Goal: Task Accomplishment & Management: Manage account settings

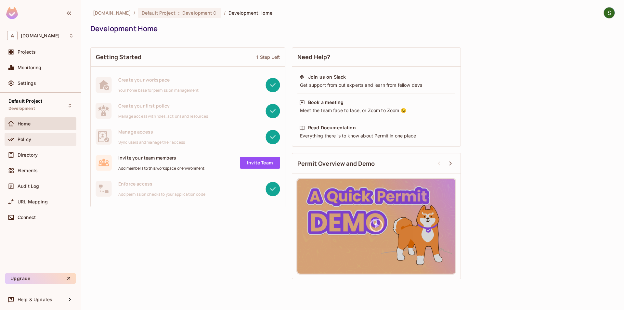
click at [52, 142] on div "Policy" at bounding box center [40, 140] width 67 height 8
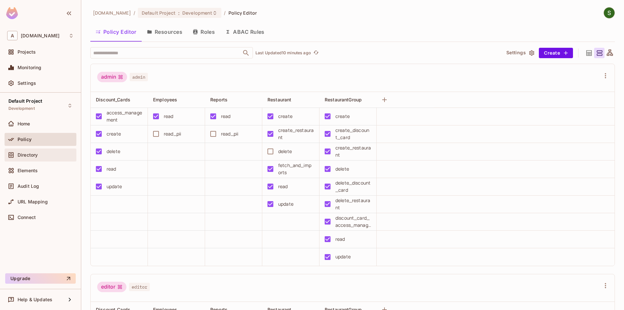
click at [43, 153] on div "Directory" at bounding box center [46, 154] width 56 height 5
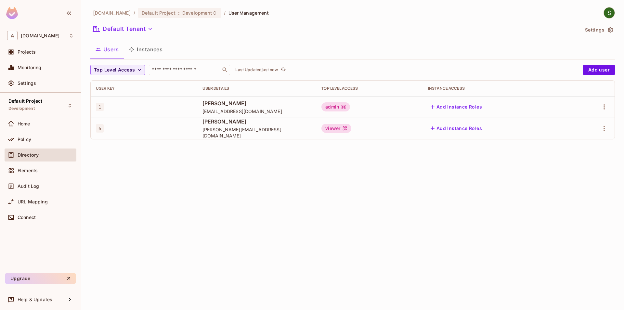
click at [156, 59] on div "Users Instances" at bounding box center [352, 50] width 524 height 18
click at [157, 54] on button "Instances" at bounding box center [146, 49] width 44 height 16
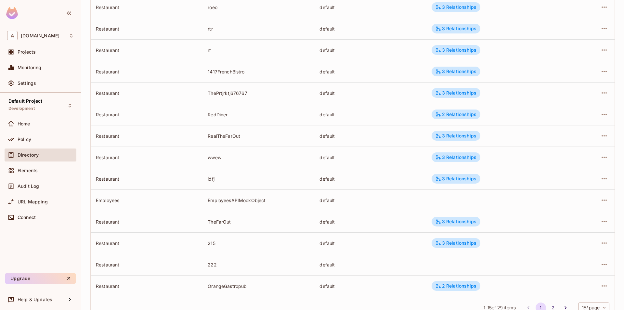
scroll to position [144, 0]
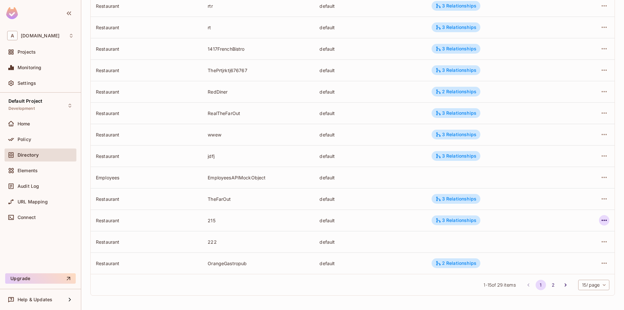
click at [605, 218] on icon "button" at bounding box center [604, 220] width 8 height 8
click at [586, 248] on li "Edit Attributes" at bounding box center [563, 249] width 82 height 14
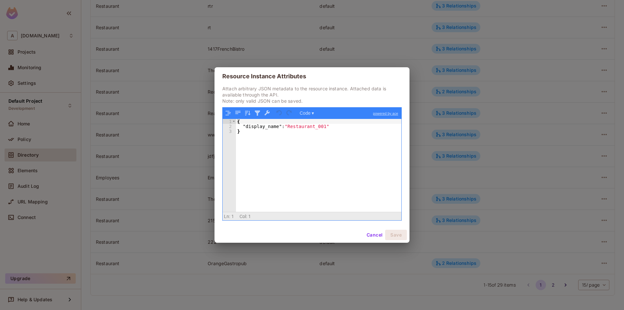
click at [367, 237] on button "Cancel" at bounding box center [374, 235] width 21 height 10
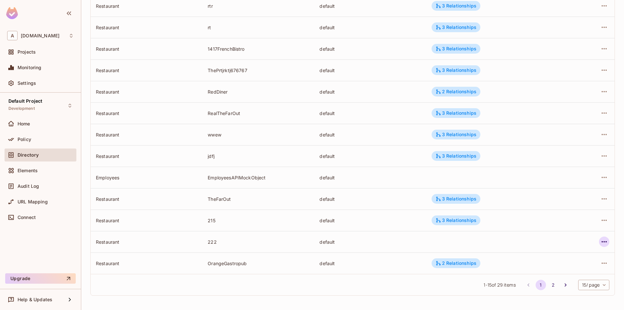
click at [606, 243] on icon "button" at bounding box center [604, 242] width 8 height 8
click at [564, 270] on div "Edit Attributes" at bounding box center [556, 271] width 32 height 6
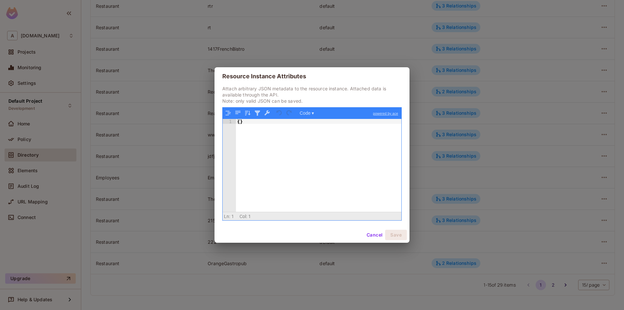
click at [369, 237] on button "Cancel" at bounding box center [374, 235] width 21 height 10
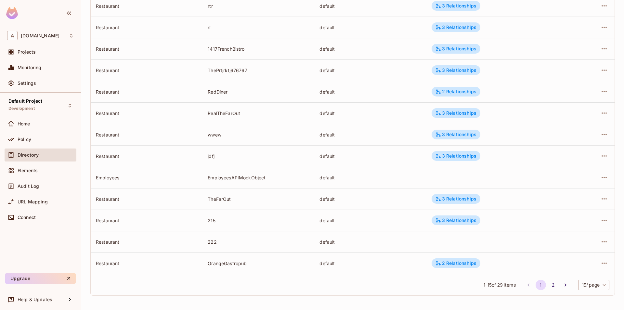
click at [294, 301] on div "Resource type ​ Last Updated just now Add Instance Resource type Instance Tenan…" at bounding box center [352, 111] width 524 height 380
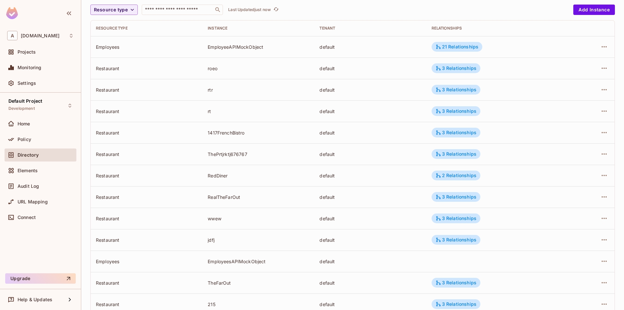
scroll to position [0, 0]
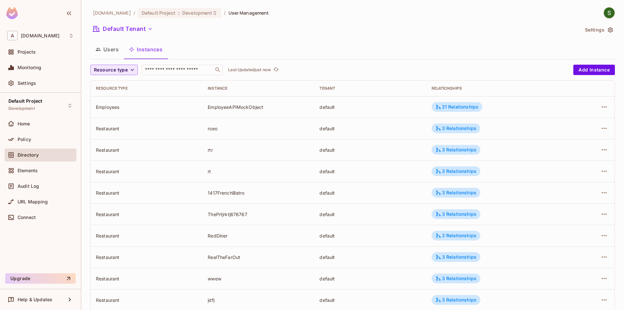
click at [124, 71] on span "Resource type" at bounding box center [111, 70] width 34 height 8
click at [120, 125] on span "Restaurant" at bounding box center [114, 126] width 37 height 6
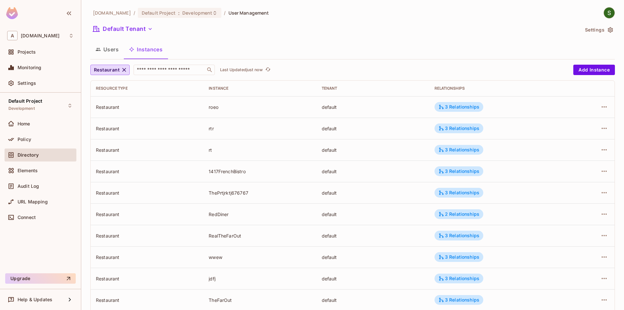
scroll to position [144, 0]
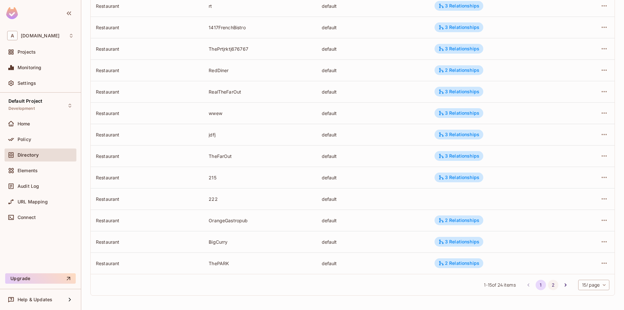
click at [553, 282] on button "2" at bounding box center [553, 285] width 10 height 10
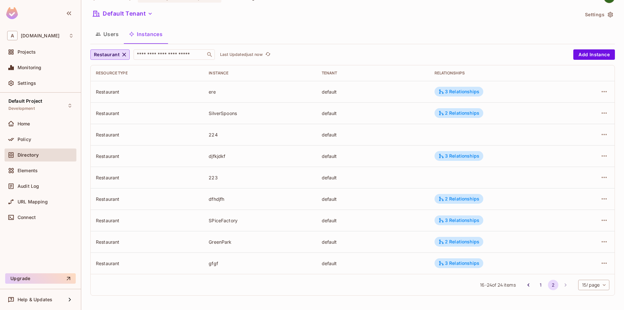
scroll to position [0, 0]
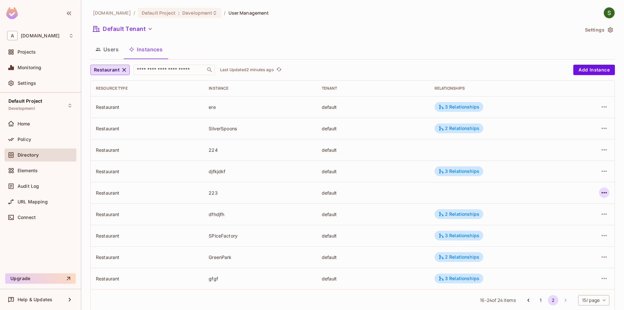
click at [604, 194] on icon "button" at bounding box center [604, 193] width 8 height 8
click at [533, 237] on icon at bounding box center [531, 236] width 5 height 6
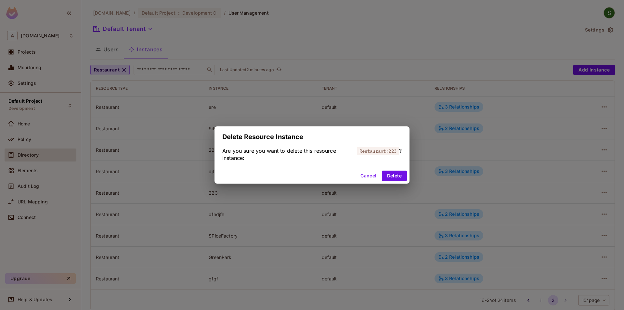
click at [382, 175] on div "Cancel Delete" at bounding box center [311, 176] width 195 height 16
click at [388, 178] on button "Delete" at bounding box center [394, 176] width 25 height 10
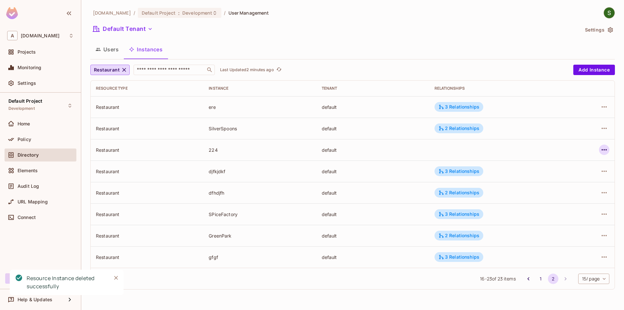
click at [600, 149] on icon "button" at bounding box center [604, 150] width 8 height 8
click at [560, 191] on div "Delete Resource Instance" at bounding box center [568, 193] width 56 height 6
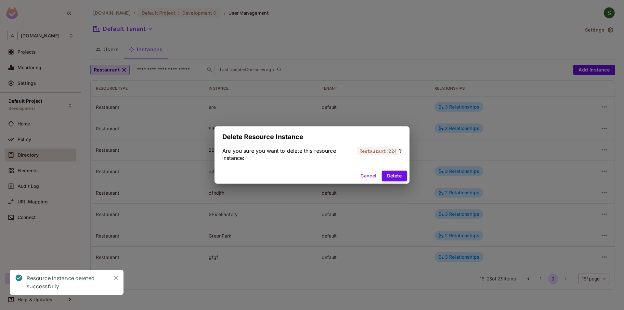
click at [397, 177] on button "Delete" at bounding box center [394, 176] width 25 height 10
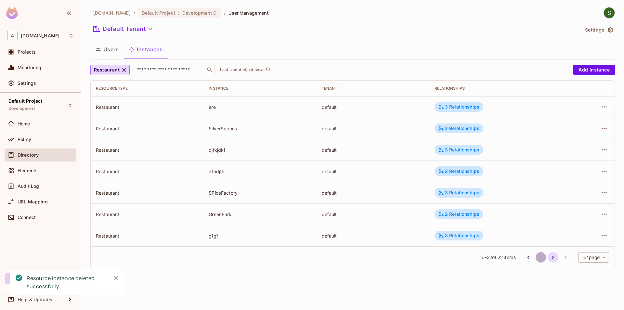
click at [537, 258] on button "1" at bounding box center [541, 257] width 10 height 10
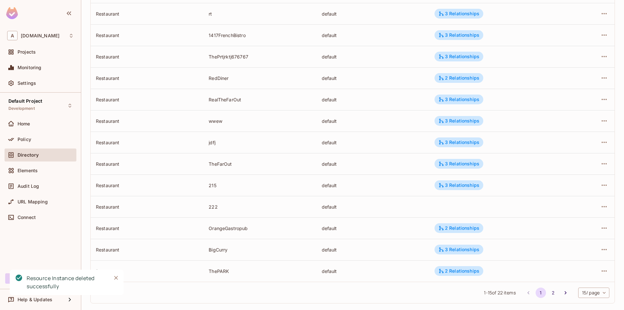
scroll to position [144, 0]
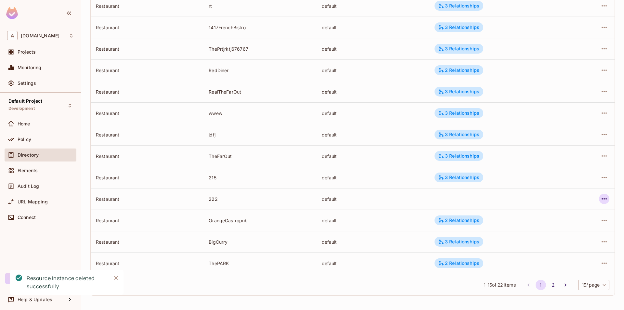
click at [604, 200] on icon "button" at bounding box center [604, 199] width 8 height 8
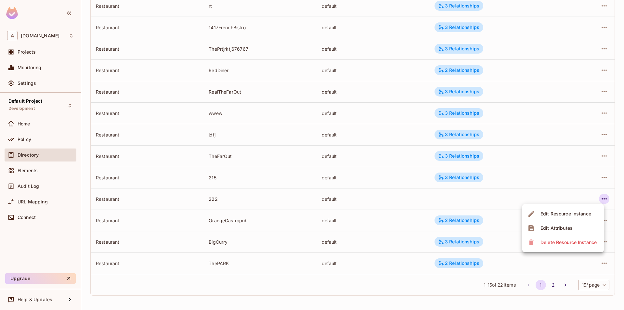
click at [547, 243] on div "Delete Resource Instance" at bounding box center [568, 242] width 56 height 6
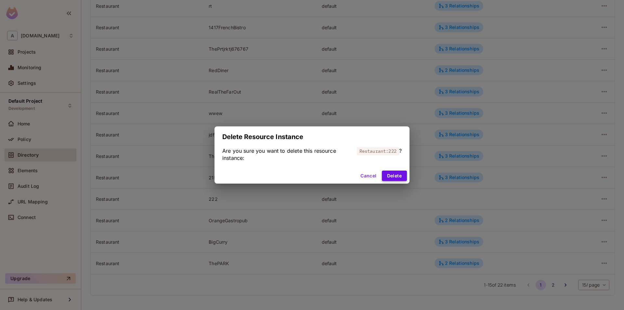
click at [405, 173] on button "Delete" at bounding box center [394, 176] width 25 height 10
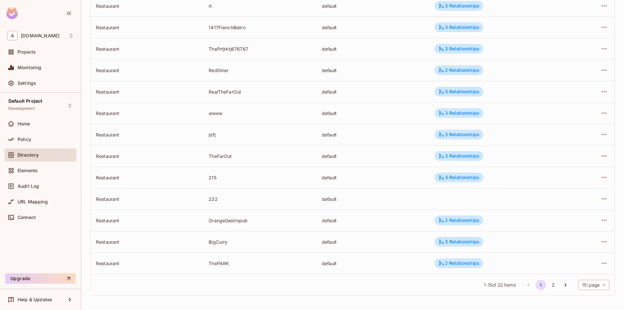
click at [401, 182] on div "Cancel Delete" at bounding box center [311, 176] width 195 height 16
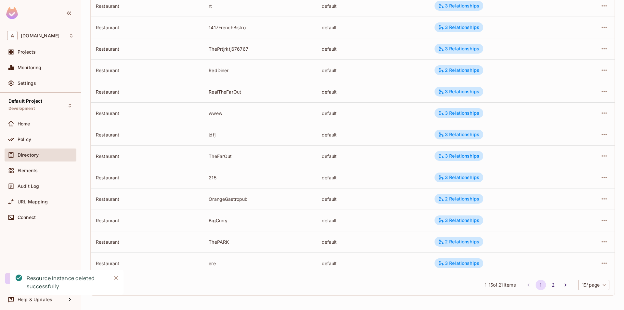
click at [114, 278] on icon "Close" at bounding box center [116, 278] width 6 height 6
click at [548, 286] on button "2" at bounding box center [553, 285] width 10 height 10
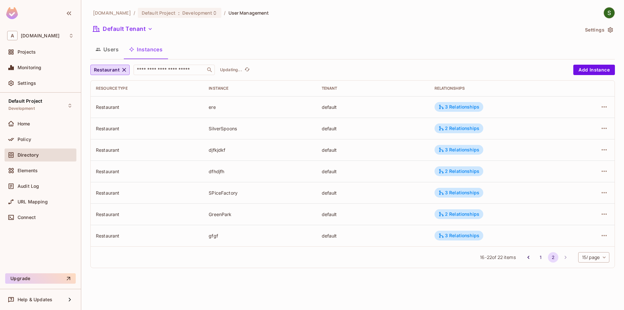
scroll to position [0, 0]
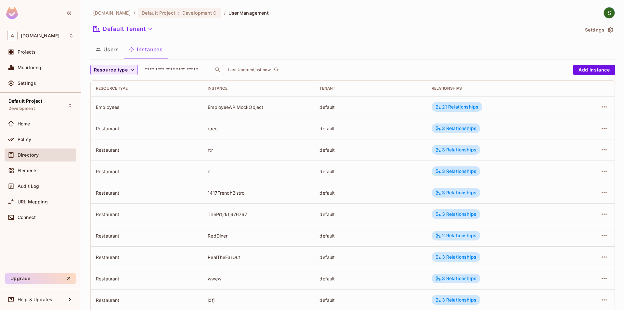
click at [121, 71] on span "Resource type" at bounding box center [111, 70] width 34 height 8
click at [121, 122] on li "Restaurant" at bounding box center [113, 127] width 47 height 14
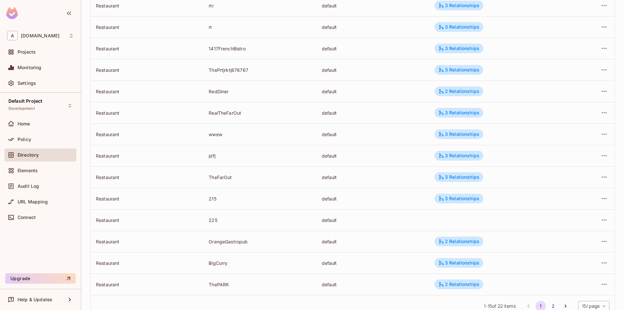
scroll to position [144, 0]
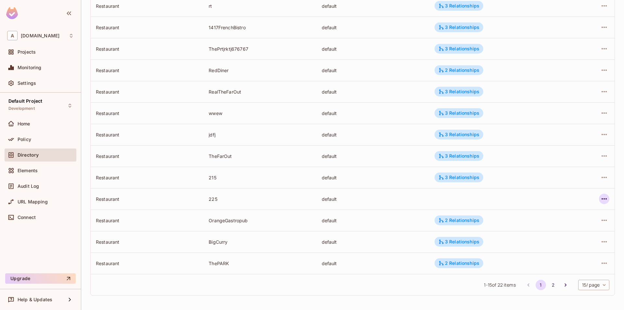
click at [606, 201] on icon "button" at bounding box center [604, 199] width 8 height 8
click at [534, 228] on icon at bounding box center [531, 228] width 6 height 6
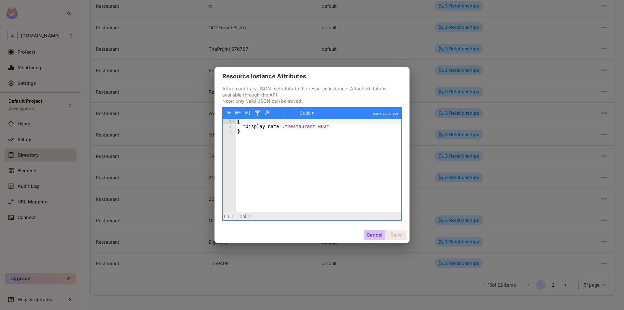
click at [375, 233] on button "Cancel" at bounding box center [374, 235] width 21 height 10
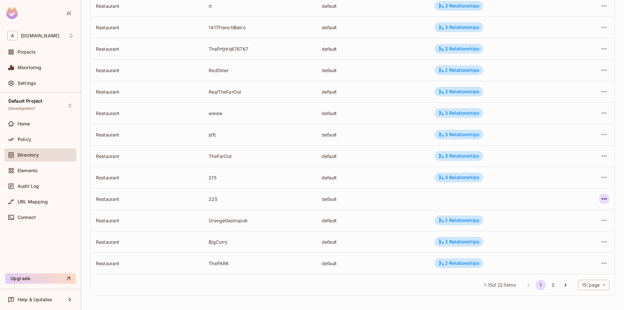
click at [609, 201] on button "button" at bounding box center [604, 199] width 10 height 10
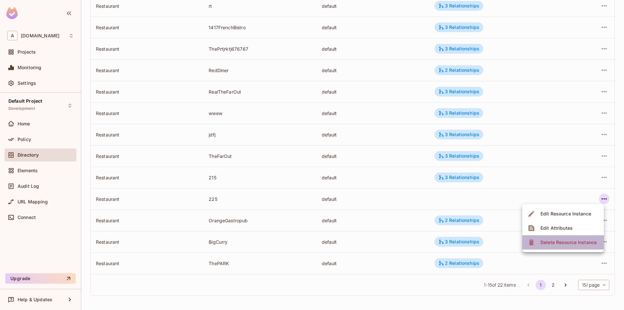
click at [547, 242] on div "Delete Resource Instance" at bounding box center [568, 242] width 56 height 6
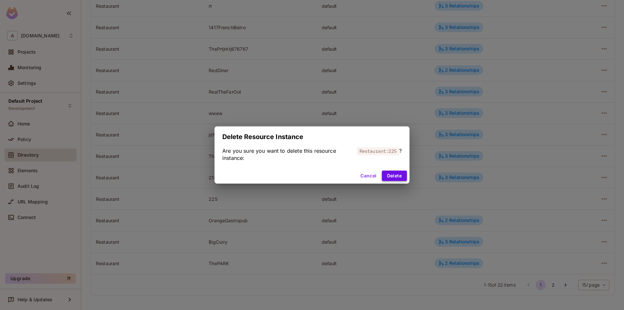
click at [394, 177] on button "Delete" at bounding box center [394, 176] width 25 height 10
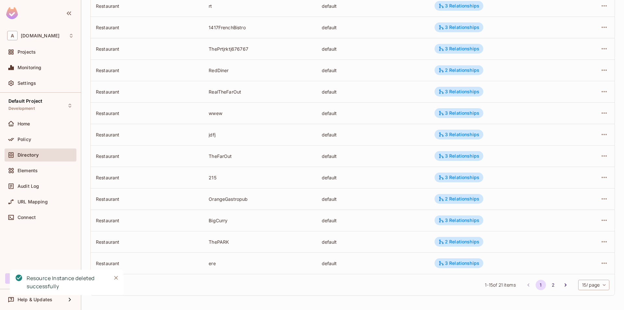
click at [117, 279] on icon "Close" at bounding box center [116, 278] width 4 height 4
click at [549, 285] on button "2" at bounding box center [553, 285] width 10 height 10
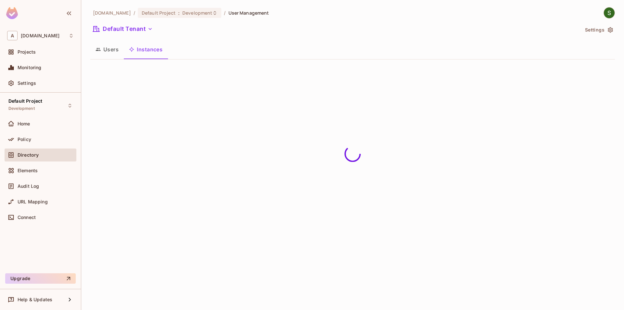
scroll to position [0, 0]
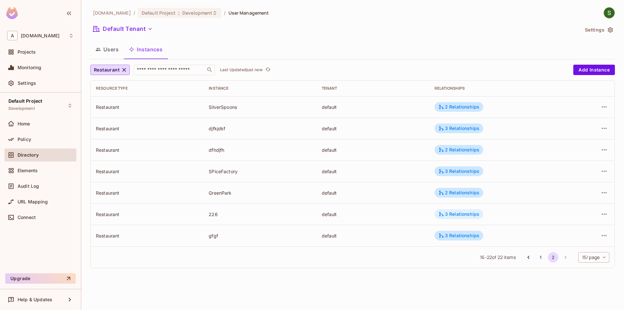
click at [442, 217] on div "3 Relationships" at bounding box center [458, 214] width 49 height 10
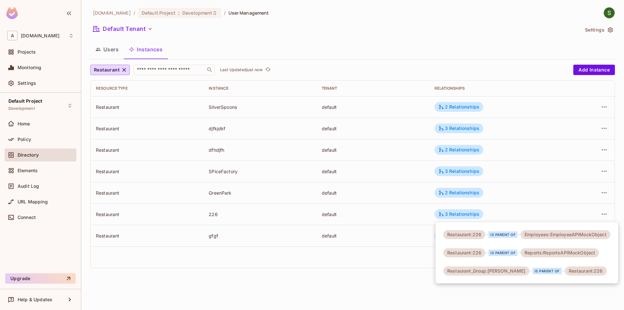
click at [351, 291] on div at bounding box center [312, 155] width 624 height 310
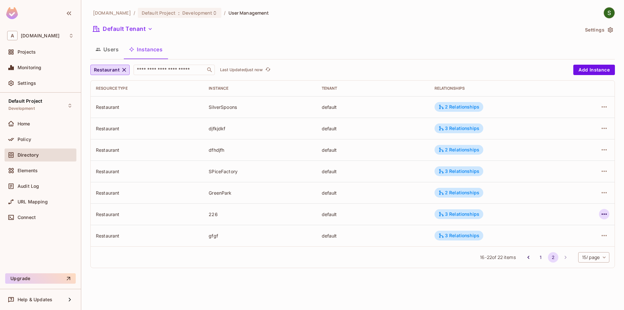
click at [607, 213] on icon "button" at bounding box center [604, 214] width 8 height 8
click at [550, 243] on div "Edit Attributes" at bounding box center [556, 243] width 32 height 6
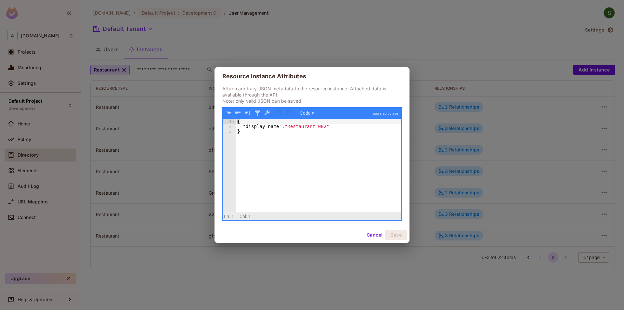
click at [372, 233] on button "Cancel" at bounding box center [374, 235] width 21 height 10
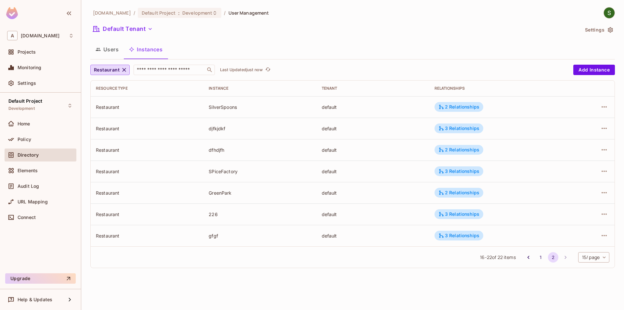
click at [320, 277] on div "allerin.com / Default Project : Development / User Management Default Tenant Se…" at bounding box center [352, 155] width 543 height 310
click at [609, 214] on button "button" at bounding box center [604, 214] width 10 height 10
click at [384, 282] on div at bounding box center [312, 155] width 624 height 310
click at [604, 214] on icon "button" at bounding box center [604, 214] width 5 height 1
click at [547, 242] on div "Edit Attributes" at bounding box center [556, 243] width 32 height 6
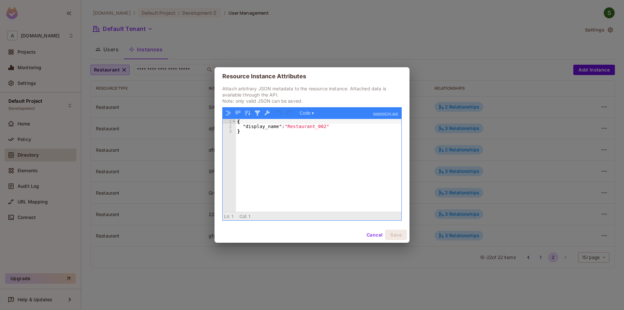
click at [371, 234] on button "Cancel" at bounding box center [374, 235] width 21 height 10
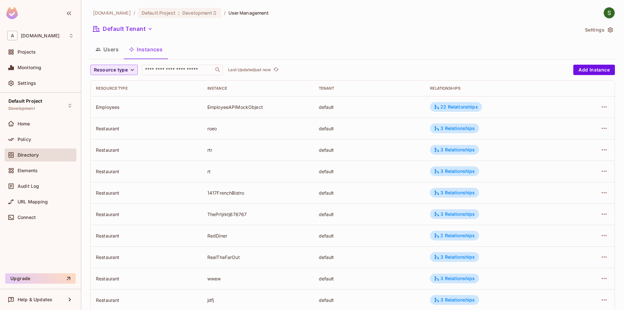
click at [120, 72] on span "Resource type" at bounding box center [111, 70] width 34 height 8
click at [113, 129] on span "Restaurant" at bounding box center [114, 126] width 37 height 6
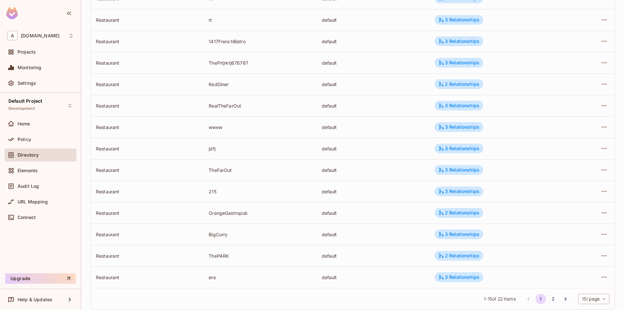
scroll to position [144, 0]
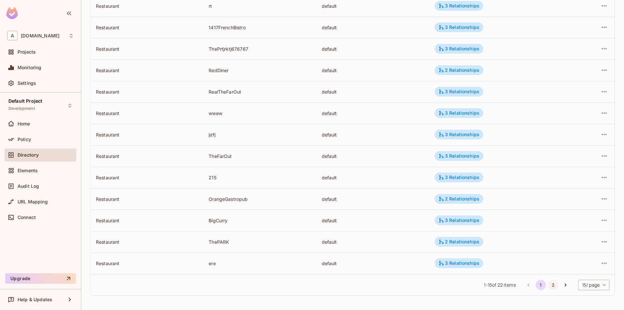
click at [553, 286] on button "2" at bounding box center [553, 285] width 10 height 10
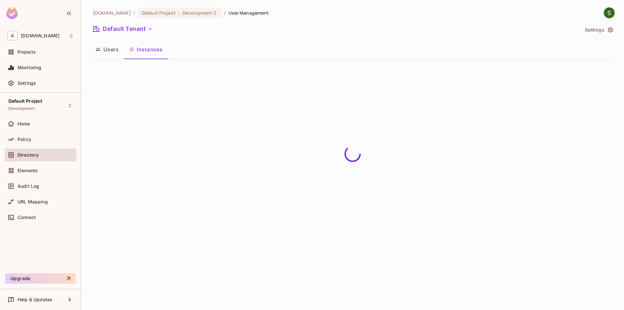
scroll to position [0, 0]
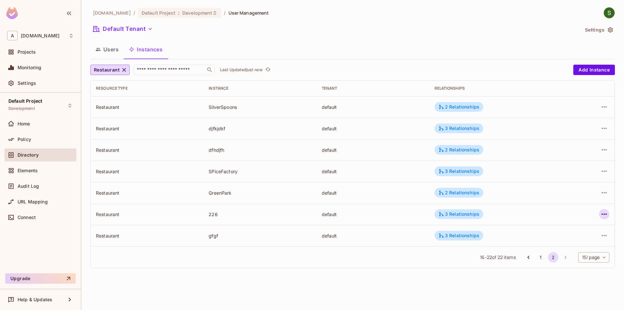
click at [603, 218] on icon "button" at bounding box center [604, 214] width 8 height 8
click at [563, 243] on div "Edit Attributes" at bounding box center [556, 243] width 32 height 6
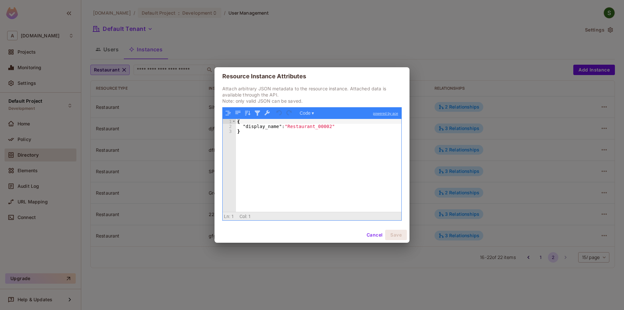
click at [368, 236] on button "Cancel" at bounding box center [374, 235] width 21 height 10
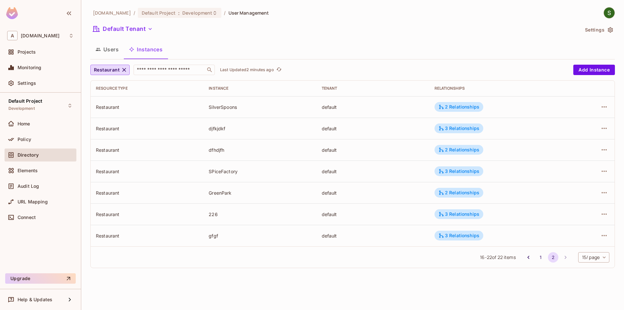
click at [210, 212] on div "226" at bounding box center [260, 214] width 102 height 6
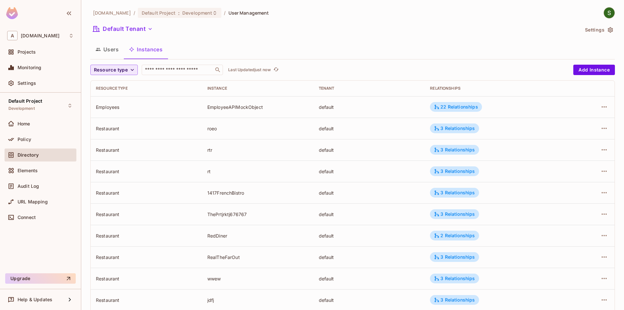
click at [125, 70] on span "Resource type" at bounding box center [111, 70] width 34 height 8
click at [127, 123] on span "Restaurant" at bounding box center [114, 126] width 37 height 6
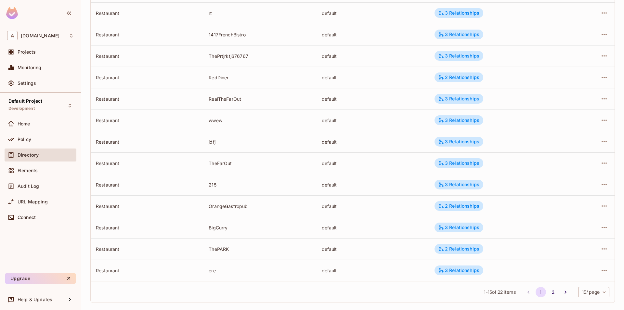
scroll to position [144, 0]
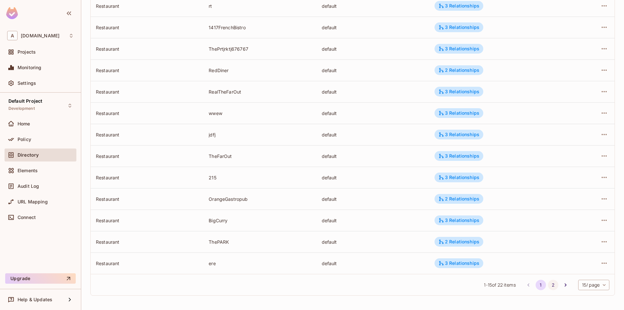
click at [551, 284] on button "2" at bounding box center [553, 285] width 10 height 10
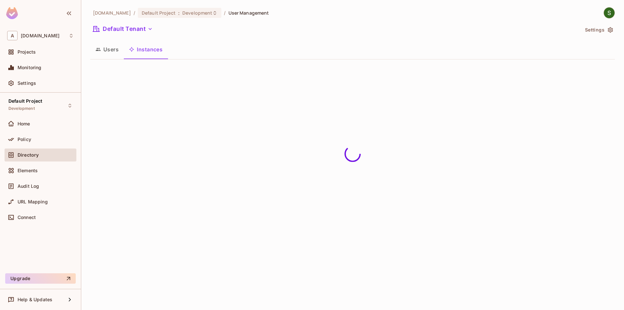
scroll to position [0, 0]
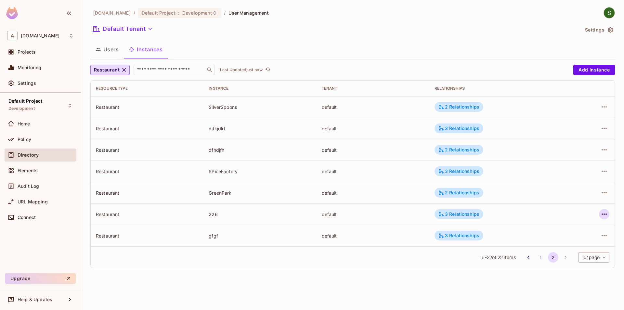
click at [604, 216] on icon "button" at bounding box center [604, 214] width 8 height 8
click at [554, 239] on span "Edit Attributes" at bounding box center [556, 243] width 36 height 10
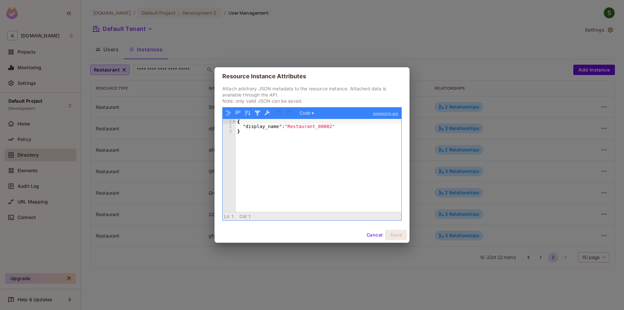
click at [369, 240] on button "Cancel" at bounding box center [374, 235] width 21 height 10
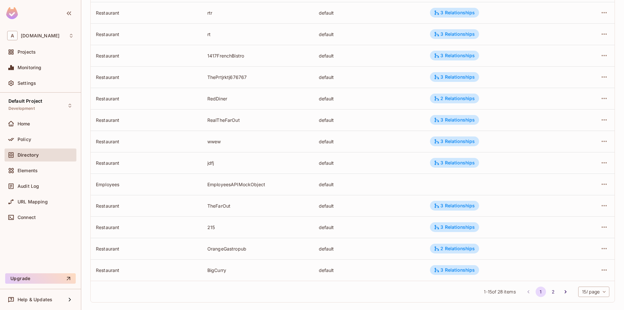
scroll to position [144, 0]
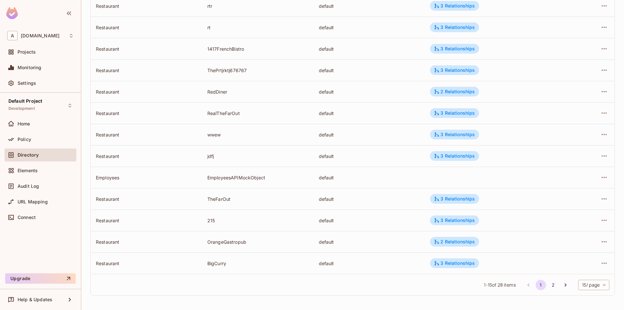
click at [555, 281] on li "2" at bounding box center [553, 285] width 12 height 10
click at [552, 287] on button "2" at bounding box center [553, 285] width 10 height 10
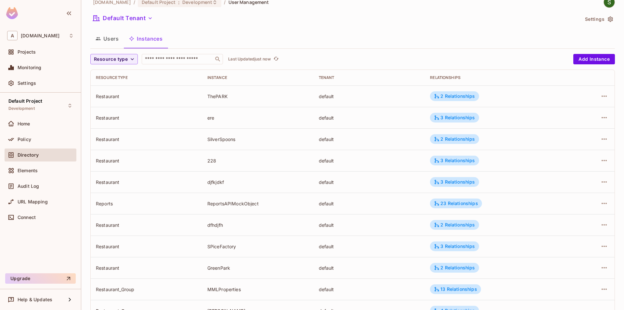
scroll to position [0, 0]
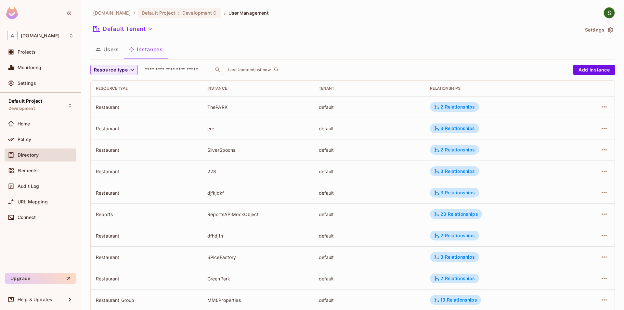
click at [126, 68] on span "Resource type" at bounding box center [111, 70] width 34 height 8
click at [123, 133] on li "Restaurant" at bounding box center [113, 127] width 47 height 14
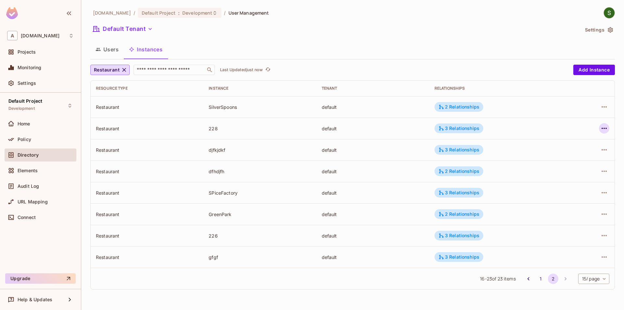
click at [604, 126] on icon "button" at bounding box center [604, 128] width 8 height 8
click at [472, 136] on div at bounding box center [312, 155] width 624 height 310
click at [472, 131] on div "3 Relationships" at bounding box center [458, 128] width 41 height 6
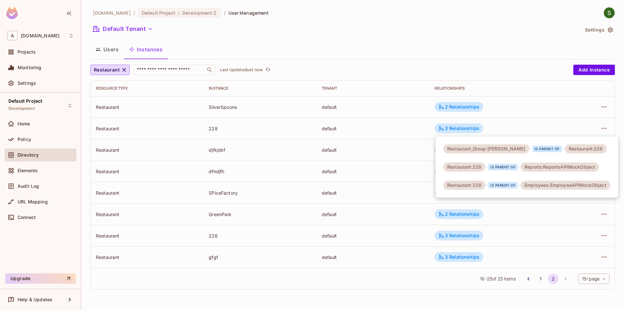
click at [539, 127] on div at bounding box center [312, 155] width 624 height 310
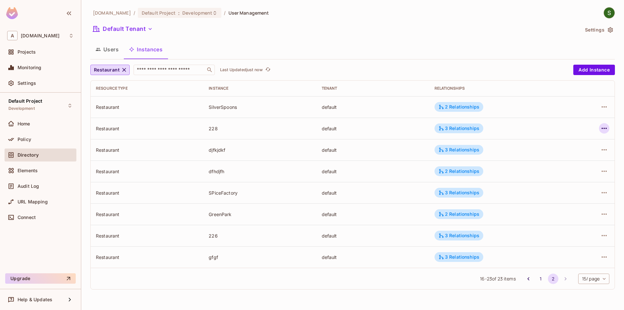
click at [609, 129] on button "button" at bounding box center [604, 128] width 10 height 10
click at [585, 159] on li "Edit Attributes" at bounding box center [563, 157] width 82 height 14
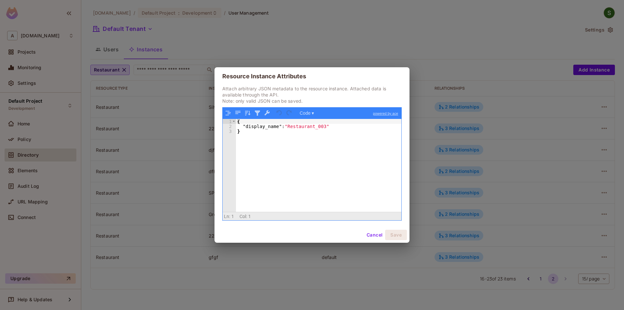
click at [366, 236] on button "Cancel" at bounding box center [374, 235] width 21 height 10
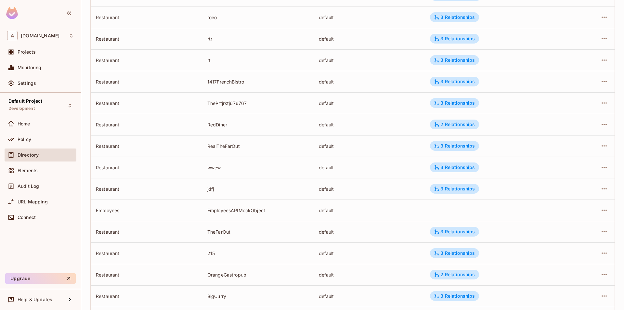
scroll to position [144, 0]
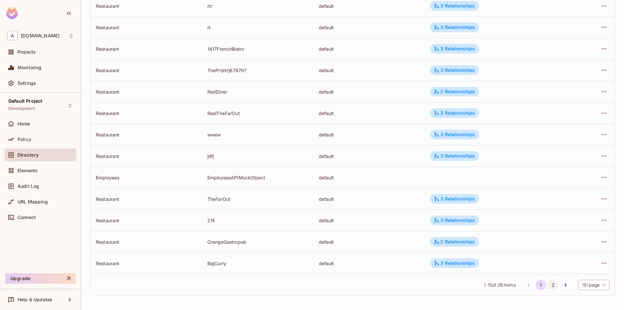
click at [553, 287] on button "2" at bounding box center [553, 285] width 10 height 10
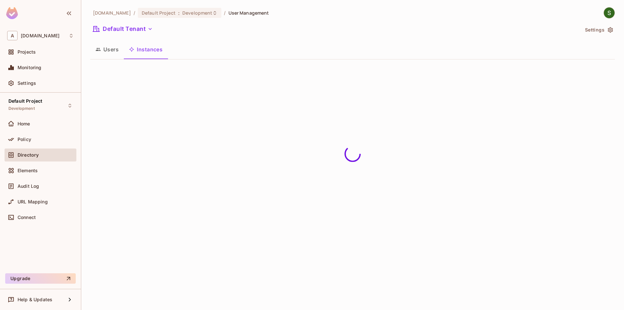
scroll to position [0, 0]
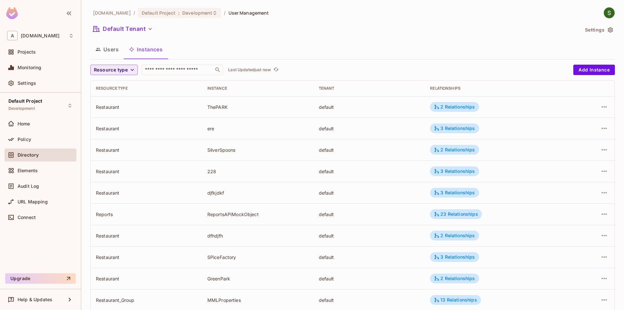
click at [127, 72] on button "Resource type" at bounding box center [113, 70] width 47 height 10
click at [121, 127] on span "Restaurant" at bounding box center [114, 126] width 37 height 6
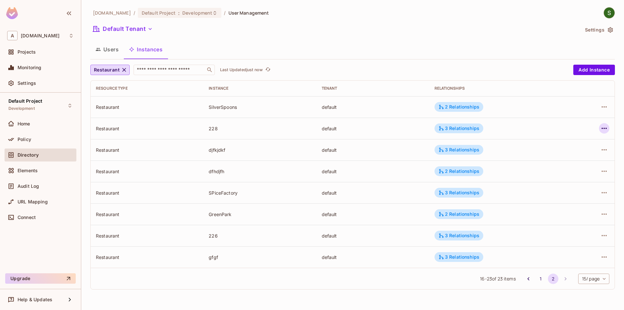
click at [603, 126] on icon "button" at bounding box center [604, 128] width 8 height 8
click at [582, 157] on li "Edit Attributes" at bounding box center [563, 157] width 82 height 14
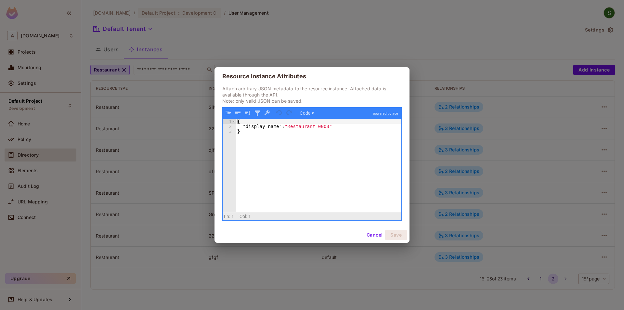
click at [372, 232] on button "Cancel" at bounding box center [374, 235] width 21 height 10
